Goal: Task Accomplishment & Management: Use online tool/utility

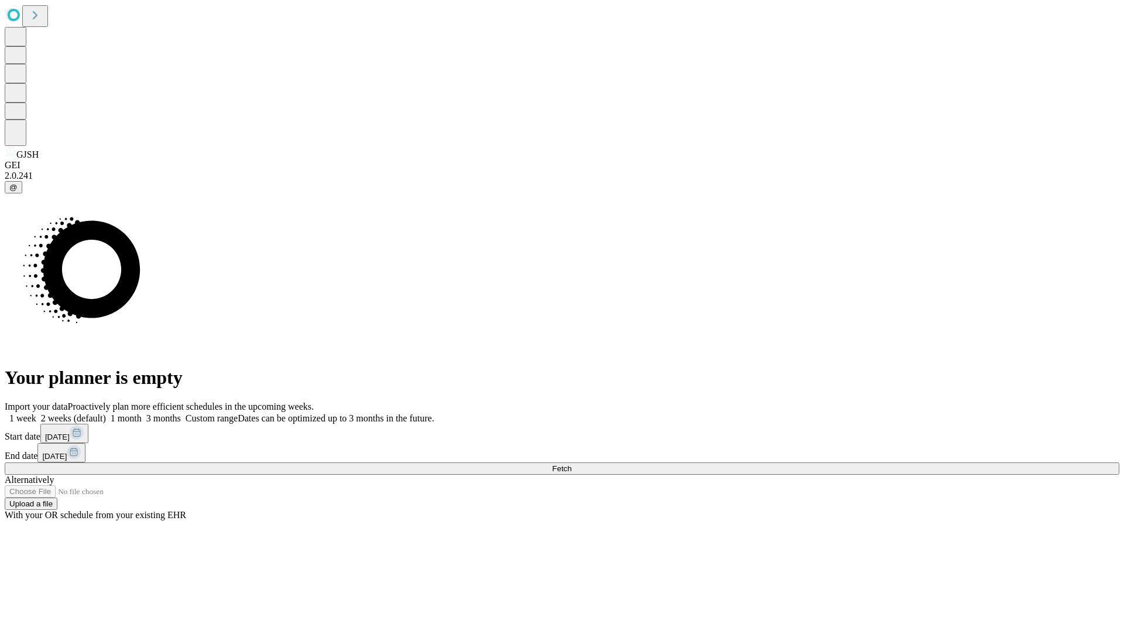
click at [572, 464] on span "Fetch" at bounding box center [561, 468] width 19 height 9
